Goal: Navigation & Orientation: Find specific page/section

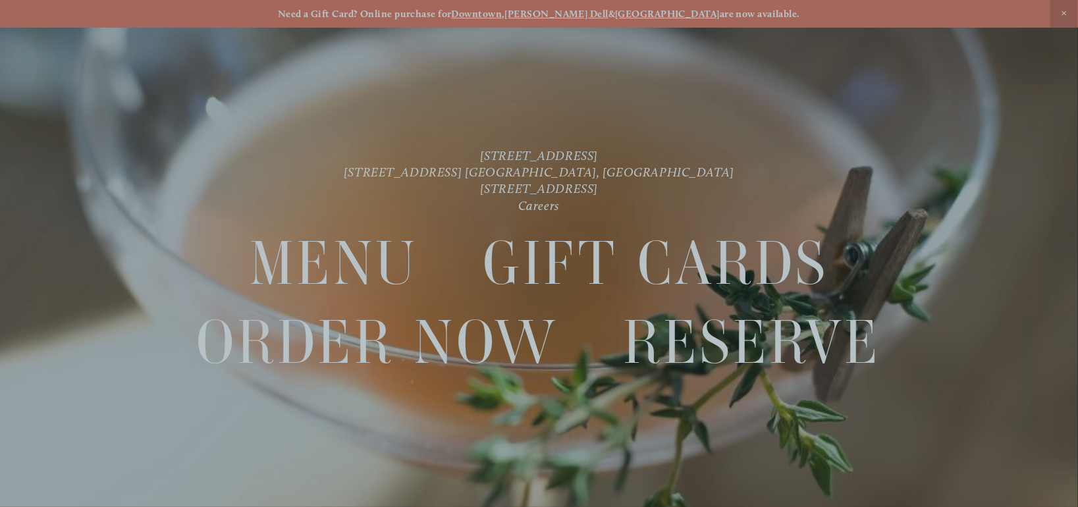
scroll to position [27, 0]
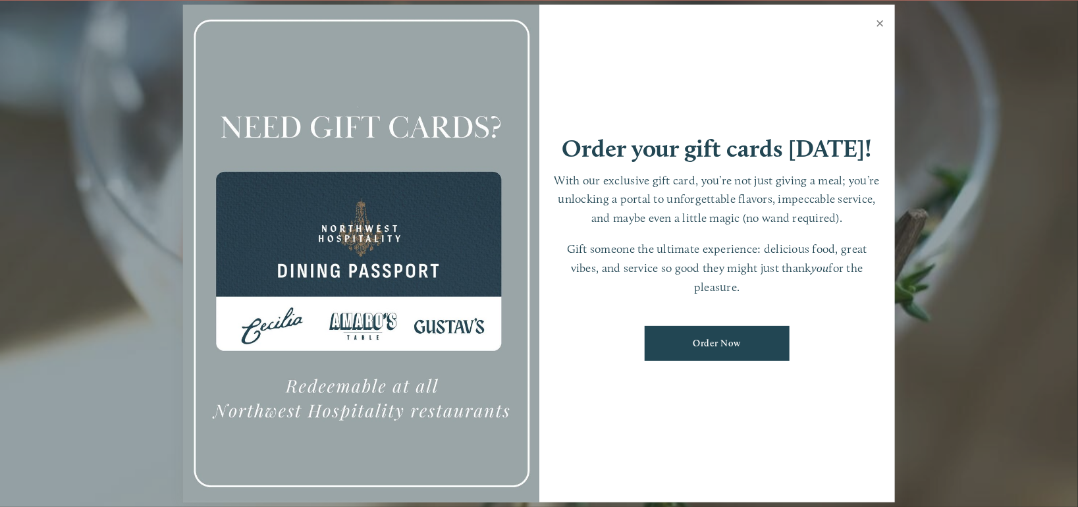
click at [878, 22] on link "Close" at bounding box center [881, 25] width 26 height 37
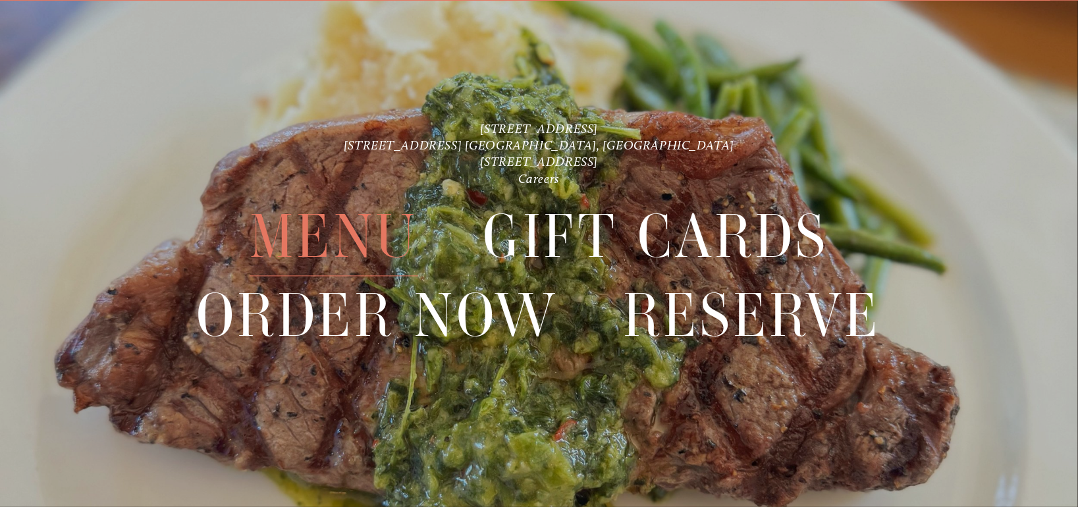
click at [340, 236] on span "Menu" at bounding box center [334, 237] width 169 height 78
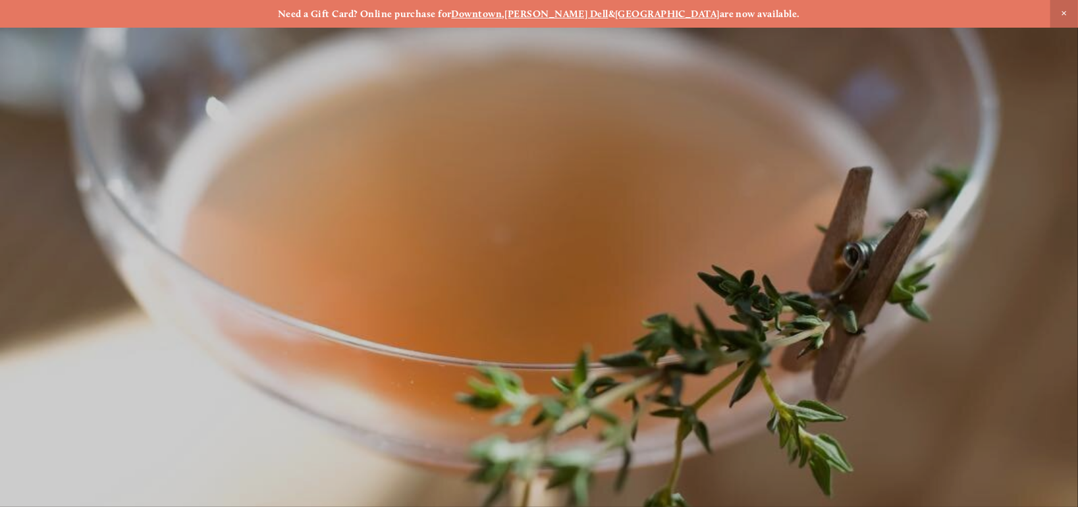
scroll to position [27, 0]
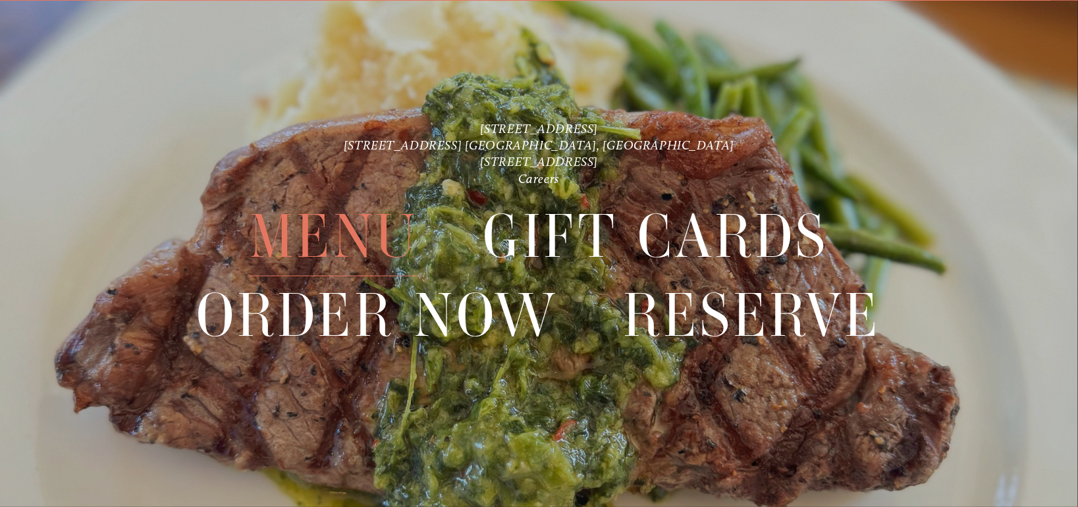
click at [319, 248] on span "Menu" at bounding box center [334, 237] width 169 height 78
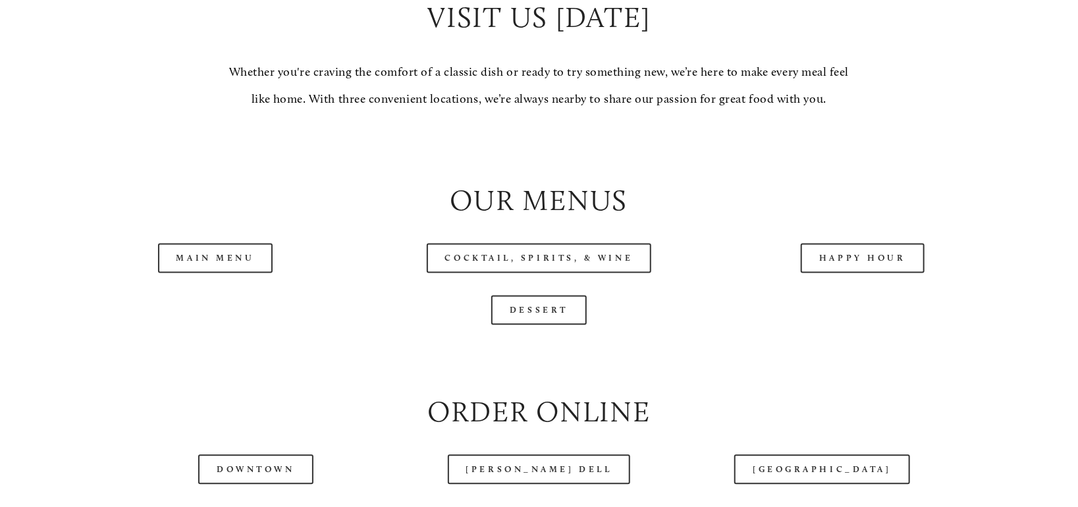
scroll to position [1317, 0]
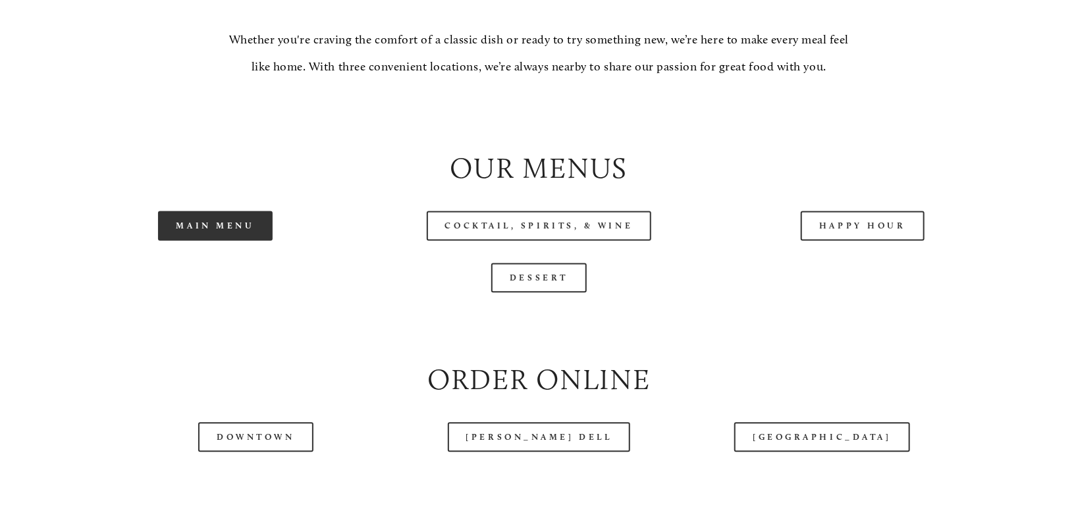
click at [244, 236] on link "Main Menu" at bounding box center [215, 226] width 115 height 30
